Goal: Task Accomplishment & Management: Use online tool/utility

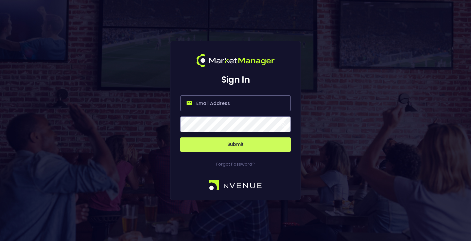
type input "[EMAIL_ADDRESS][DOMAIN_NAME]"
click at [217, 145] on button "Submit" at bounding box center [235, 144] width 111 height 14
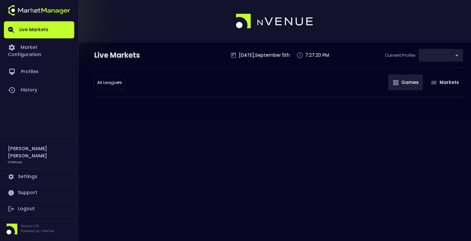
type input "0a763355-b225-40e6-8c79-2dda4ec7b2cf"
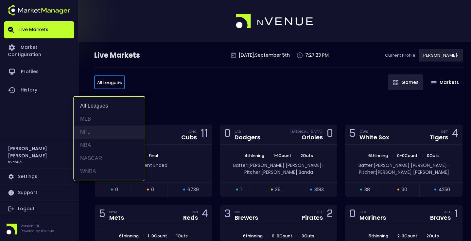
click at [98, 132] on li "NFL" at bounding box center [109, 131] width 71 height 13
type input "NFL"
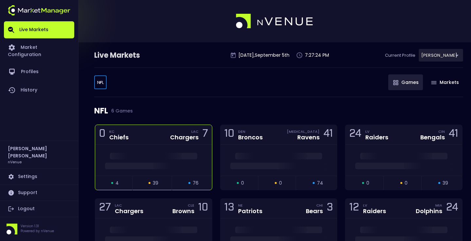
click at [171, 134] on div "Chargers" at bounding box center [184, 137] width 28 height 6
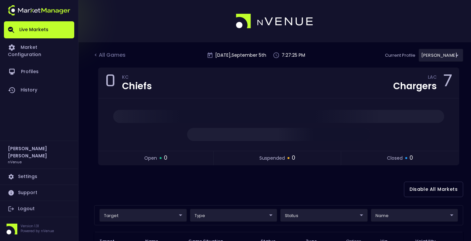
click at [149, 214] on body "Live Markets Market Configuration Profiles History [PERSON_NAME] nVenue Setting…" at bounding box center [235, 205] width 471 height 411
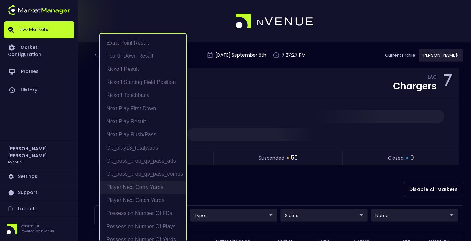
click at [157, 189] on li "Player Next Carry Yards" at bounding box center [143, 186] width 87 height 13
type input "Player Next Carry Yards"
click at [233, 188] on div at bounding box center [235, 120] width 471 height 241
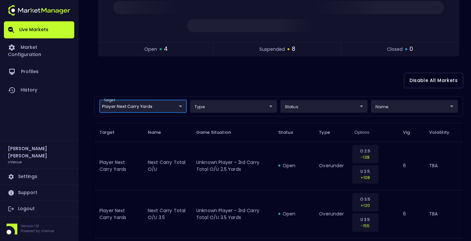
scroll to position [108, 0]
click at [260, 80] on div "Disable All Markets" at bounding box center [278, 81] width 369 height 32
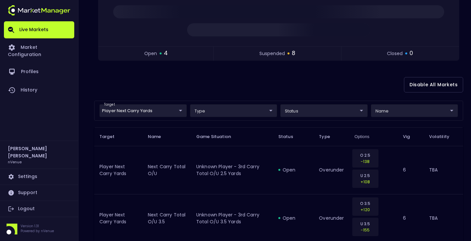
scroll to position [0, 0]
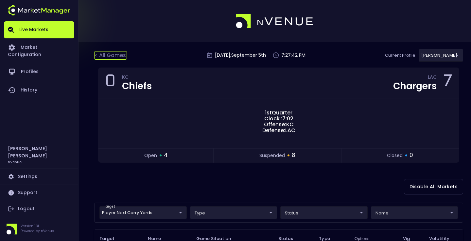
click at [102, 54] on div "< All Games" at bounding box center [110, 55] width 33 height 9
